Goal: Task Accomplishment & Management: Manage account settings

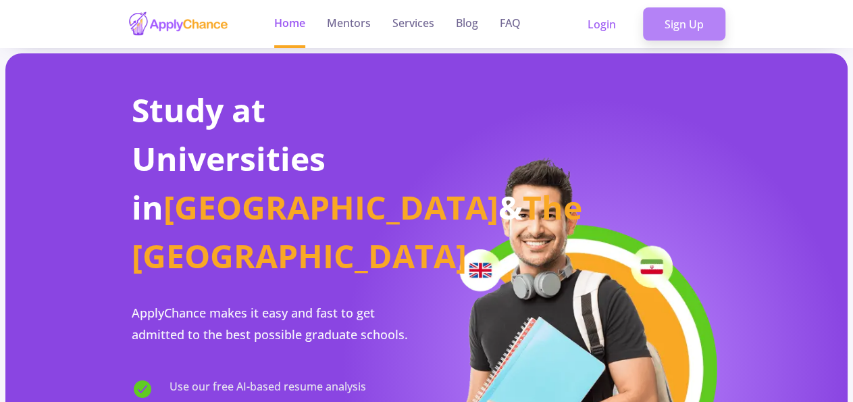
click at [672, 29] on link "Sign Up" at bounding box center [684, 24] width 82 height 34
click at [607, 28] on link "Login" at bounding box center [602, 24] width 72 height 34
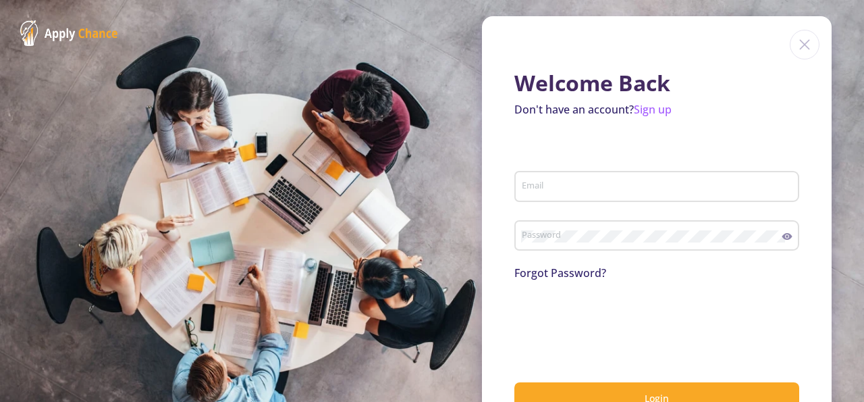
click at [546, 186] on input "Email" at bounding box center [658, 187] width 275 height 12
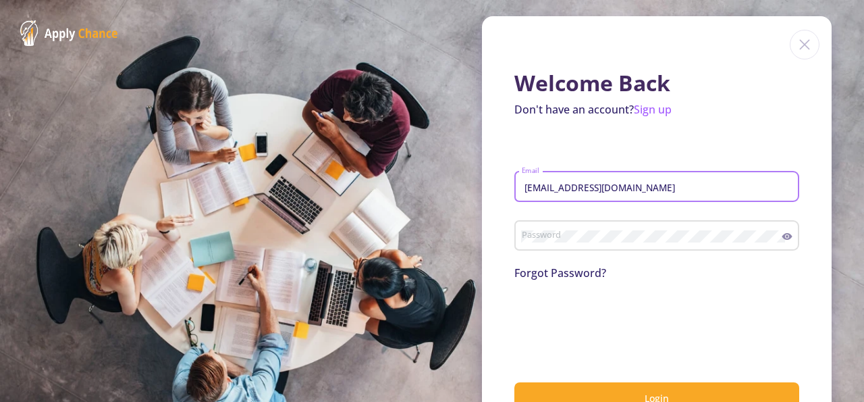
type input "[EMAIL_ADDRESS][DOMAIN_NAME]"
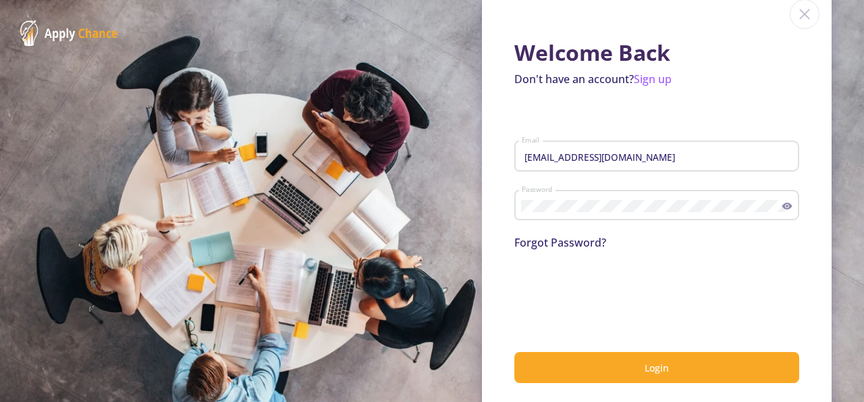
scroll to position [45, 0]
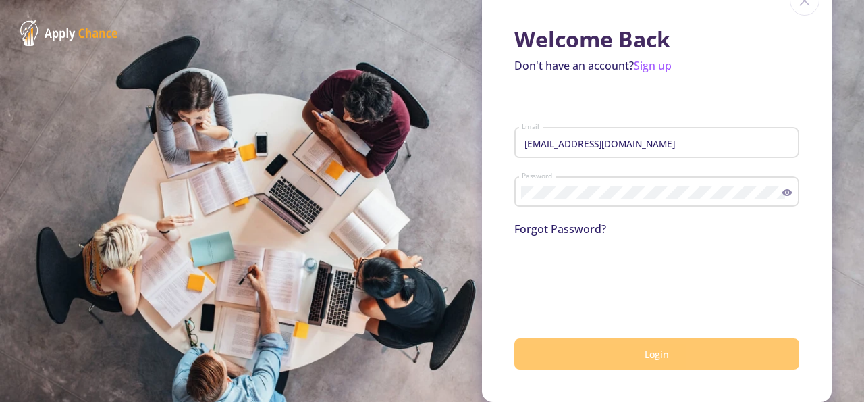
click at [552, 346] on button "Login" at bounding box center [656, 354] width 285 height 32
click at [607, 352] on button "Login" at bounding box center [656, 354] width 285 height 32
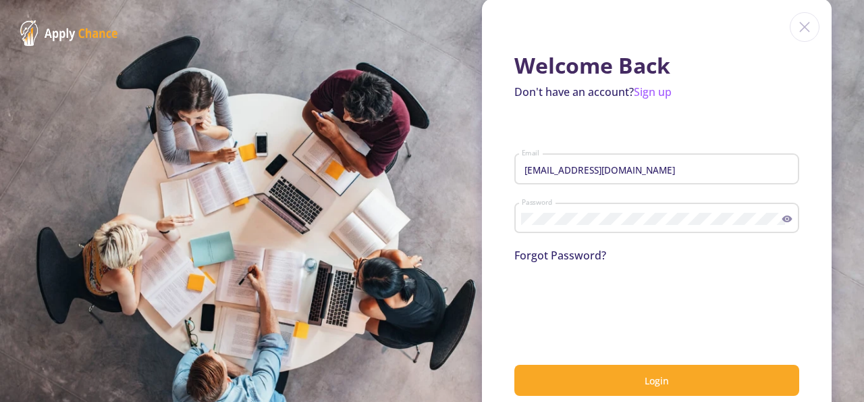
scroll to position [0, 0]
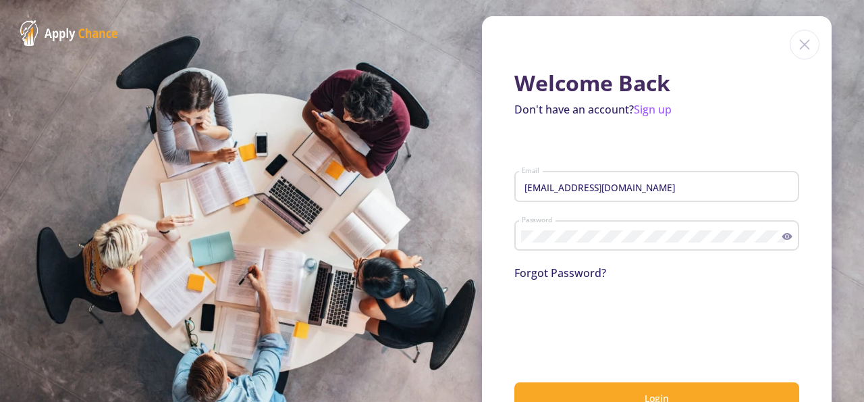
click at [786, 237] on circle at bounding box center [787, 236] width 3 height 3
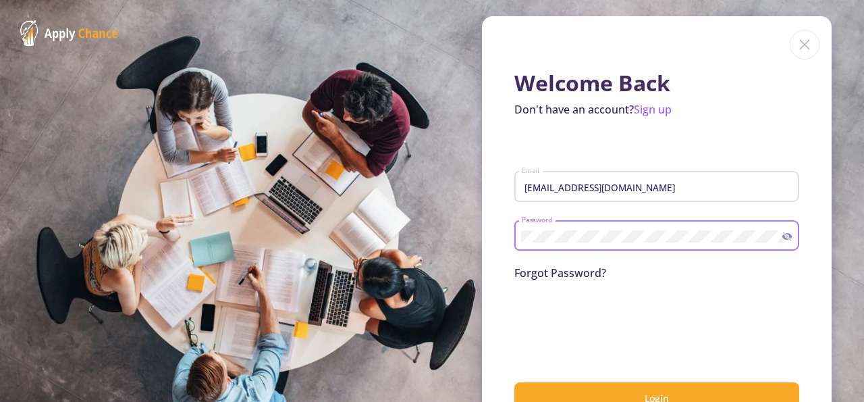
click at [514, 382] on button "Login" at bounding box center [656, 398] width 285 height 32
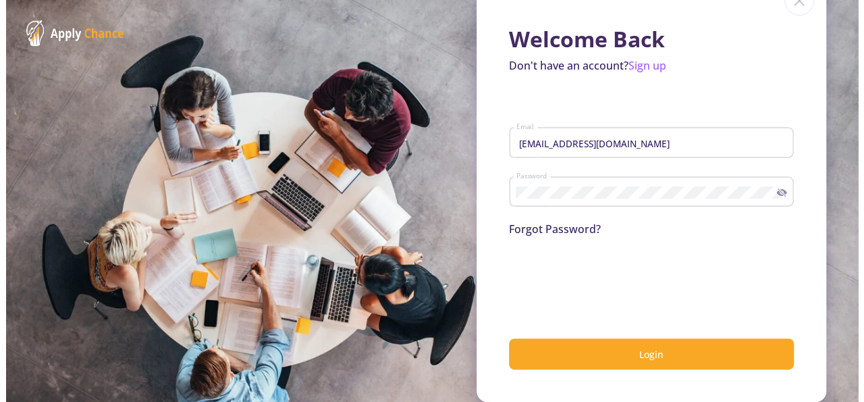
scroll to position [45, 0]
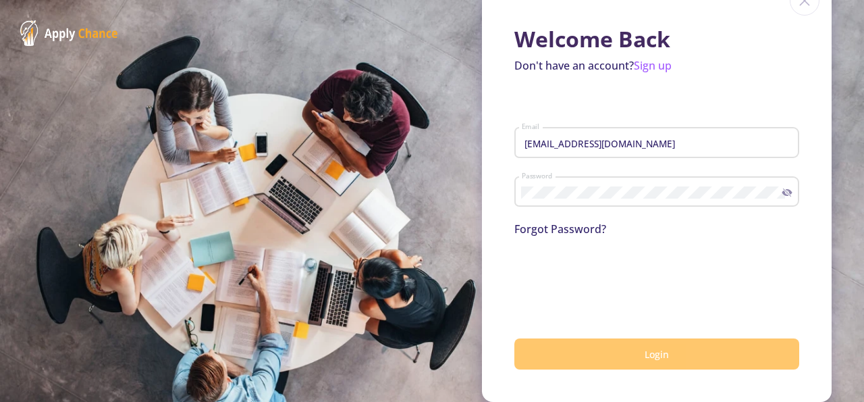
click at [514, 354] on button "Login" at bounding box center [656, 354] width 285 height 32
click at [654, 348] on span "Login" at bounding box center [657, 354] width 24 height 13
click at [664, 355] on button "Login" at bounding box center [656, 354] width 285 height 32
click at [583, 357] on button "Login" at bounding box center [656, 354] width 285 height 32
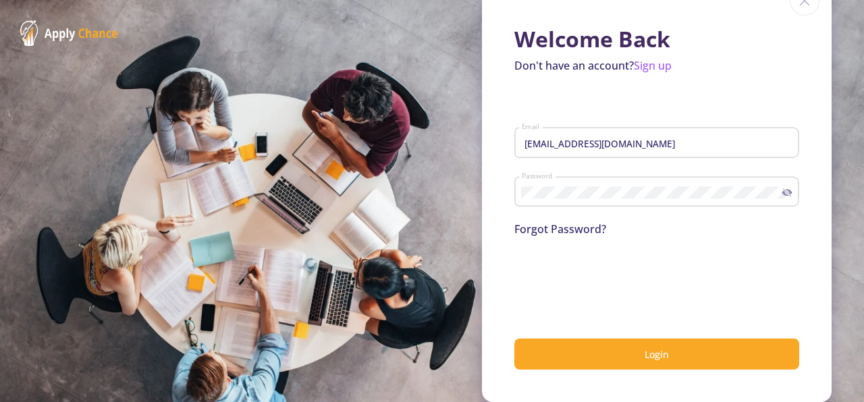
scroll to position [0, 0]
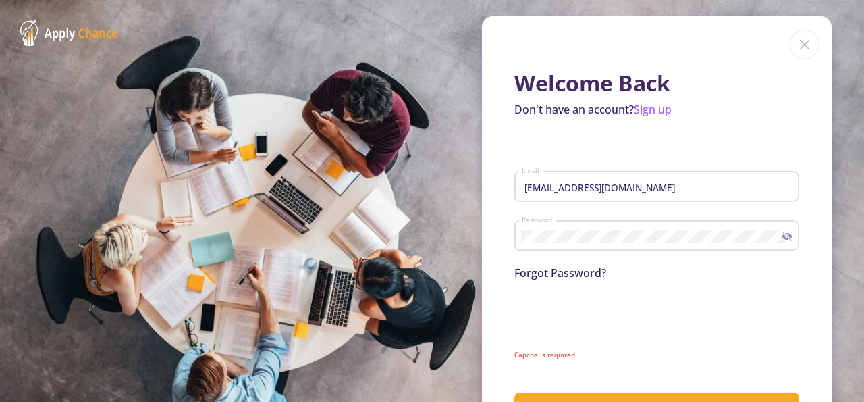
click at [796, 41] on img at bounding box center [805, 45] width 30 height 30
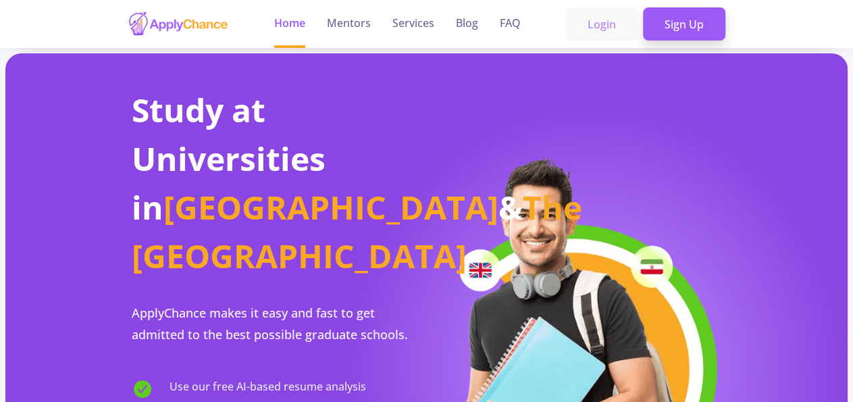
click at [600, 37] on link "Login" at bounding box center [602, 24] width 72 height 34
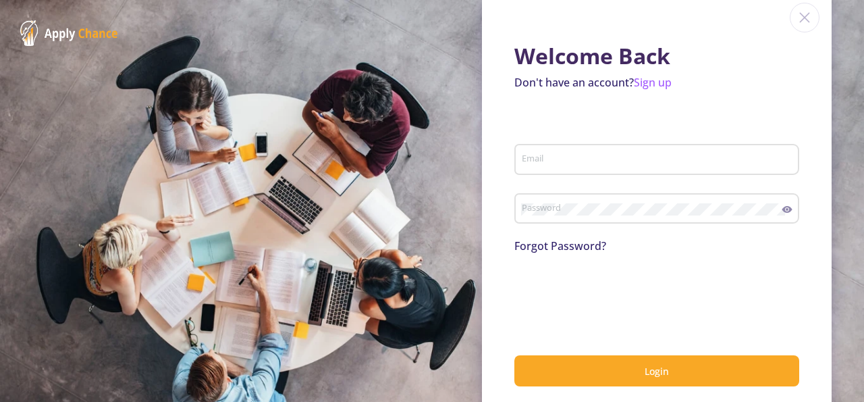
scroll to position [45, 0]
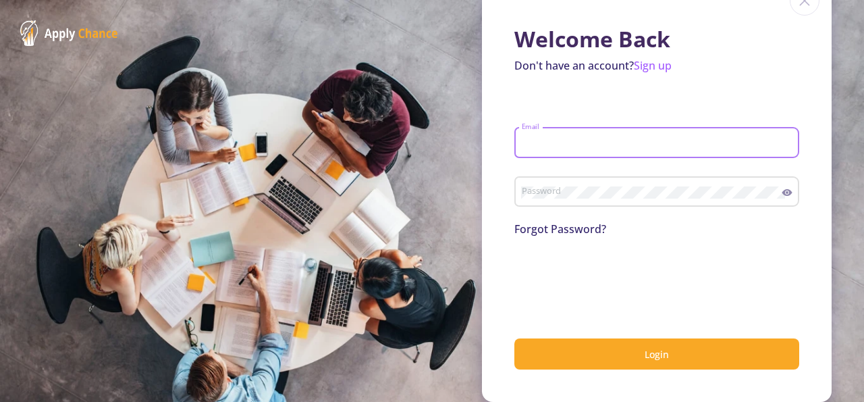
click at [525, 145] on input "Email" at bounding box center [658, 143] width 275 height 12
type input "[EMAIL_ADDRESS][DOMAIN_NAME]"
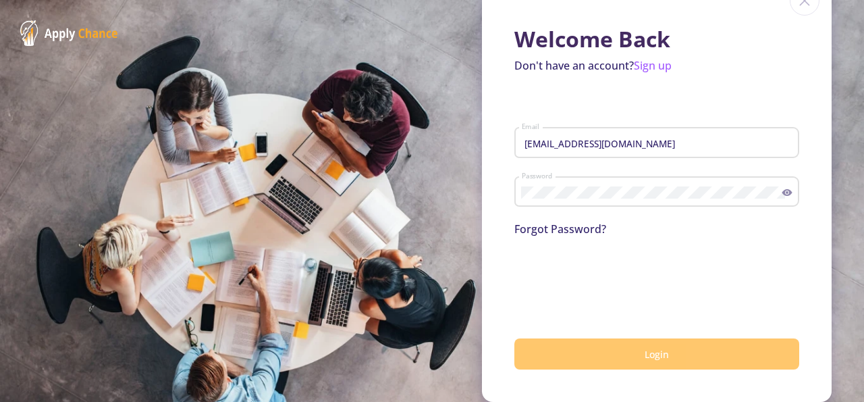
click at [598, 356] on button "Login" at bounding box center [656, 354] width 285 height 32
